Goal: Information Seeking & Learning: Compare options

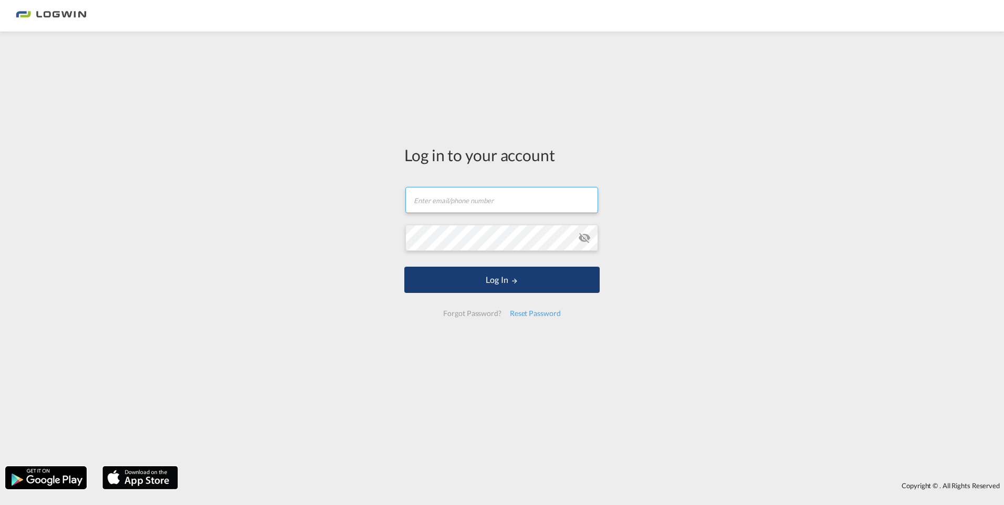
type input "[EMAIL_ADDRESS][PERSON_NAME][DOMAIN_NAME]"
click at [502, 282] on button "Log In" at bounding box center [501, 280] width 195 height 26
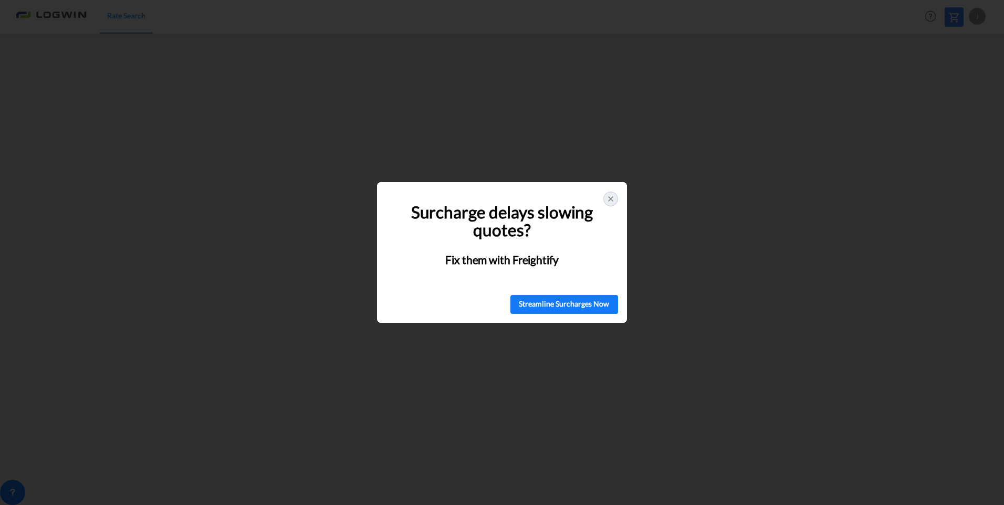
click at [609, 198] on icon at bounding box center [610, 199] width 8 height 8
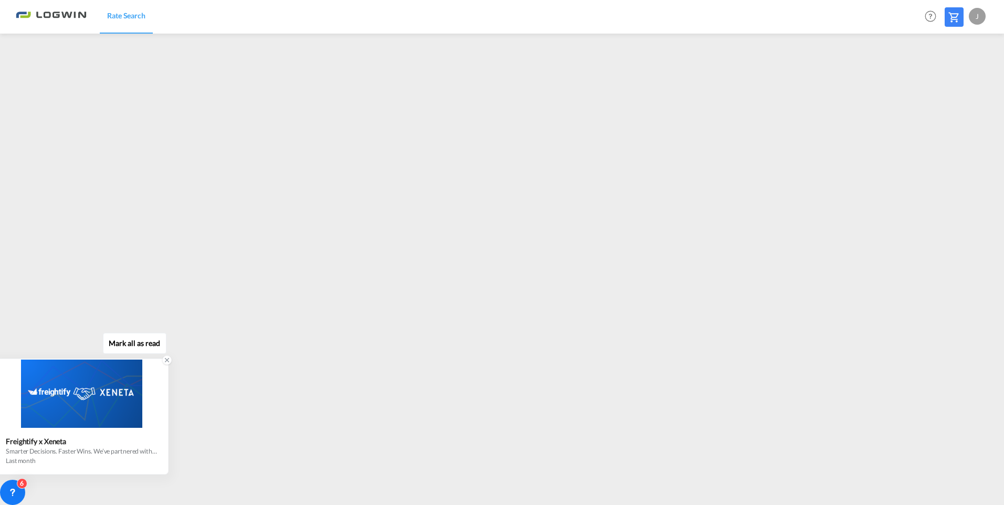
click at [115, 454] on div "Smarter Decisions. Faster Wins. We’ve partnered with Xeneta, the global leader …" at bounding box center [81, 451] width 151 height 9
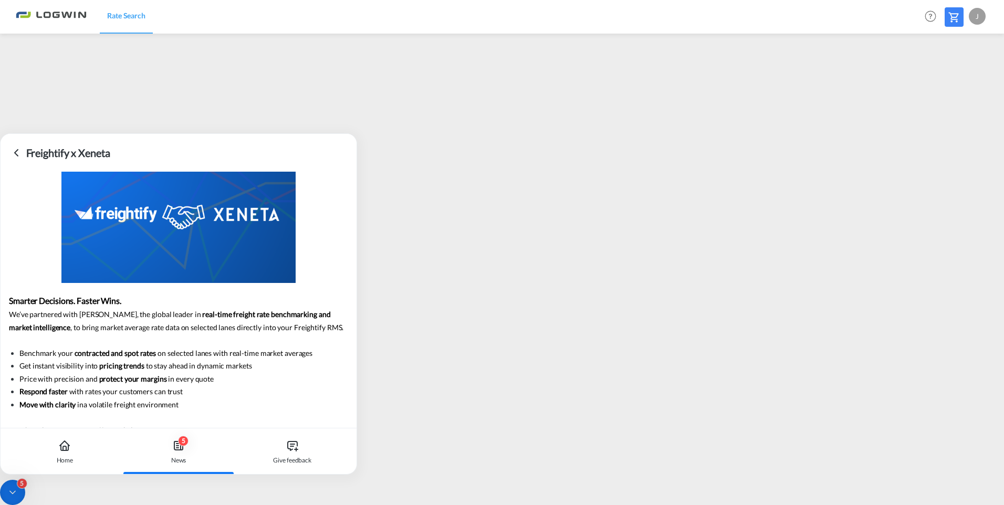
scroll to position [73, 0]
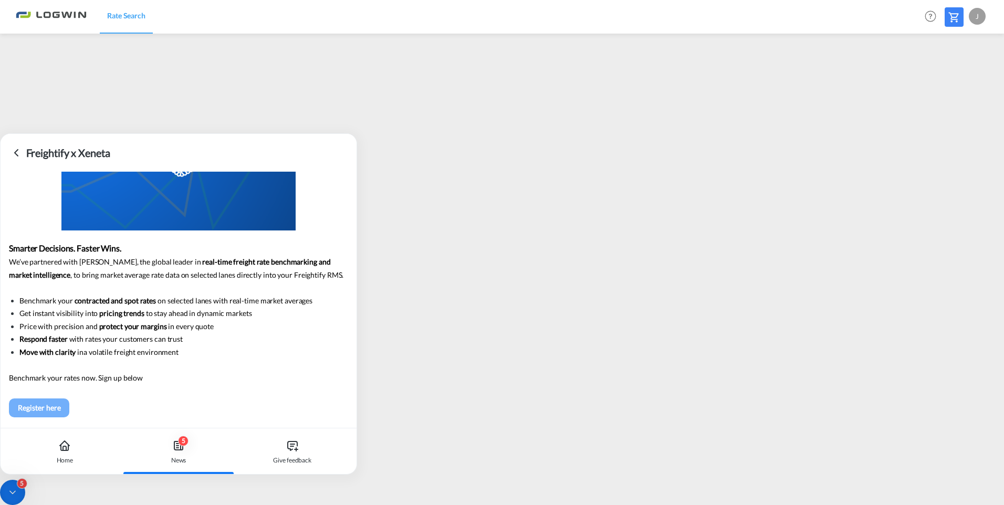
click at [43, 408] on div "Register here" at bounding box center [39, 408] width 54 height 16
